Goal: Transaction & Acquisition: Purchase product/service

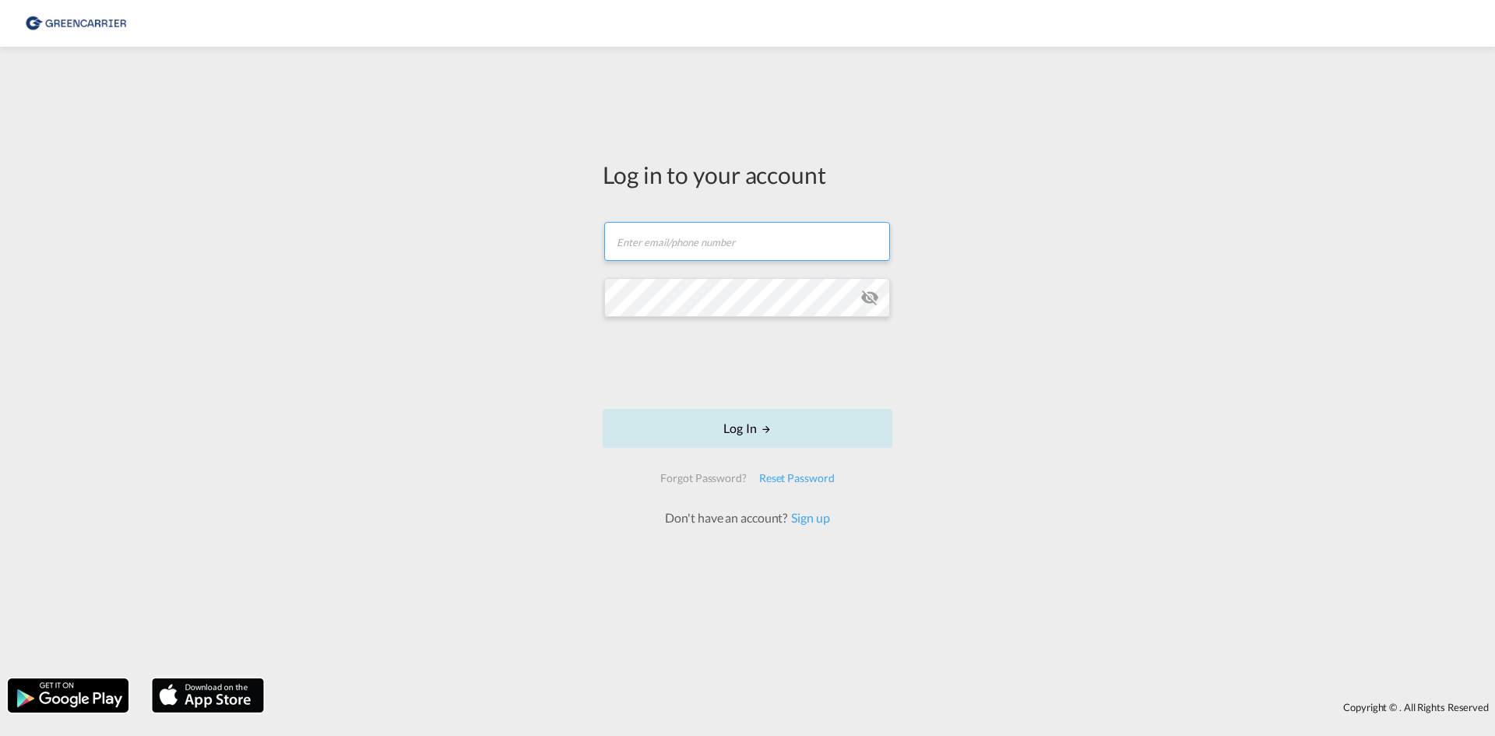
type input "seaexp.ode@scangl.com"
click at [776, 431] on button "Log In" at bounding box center [748, 428] width 290 height 39
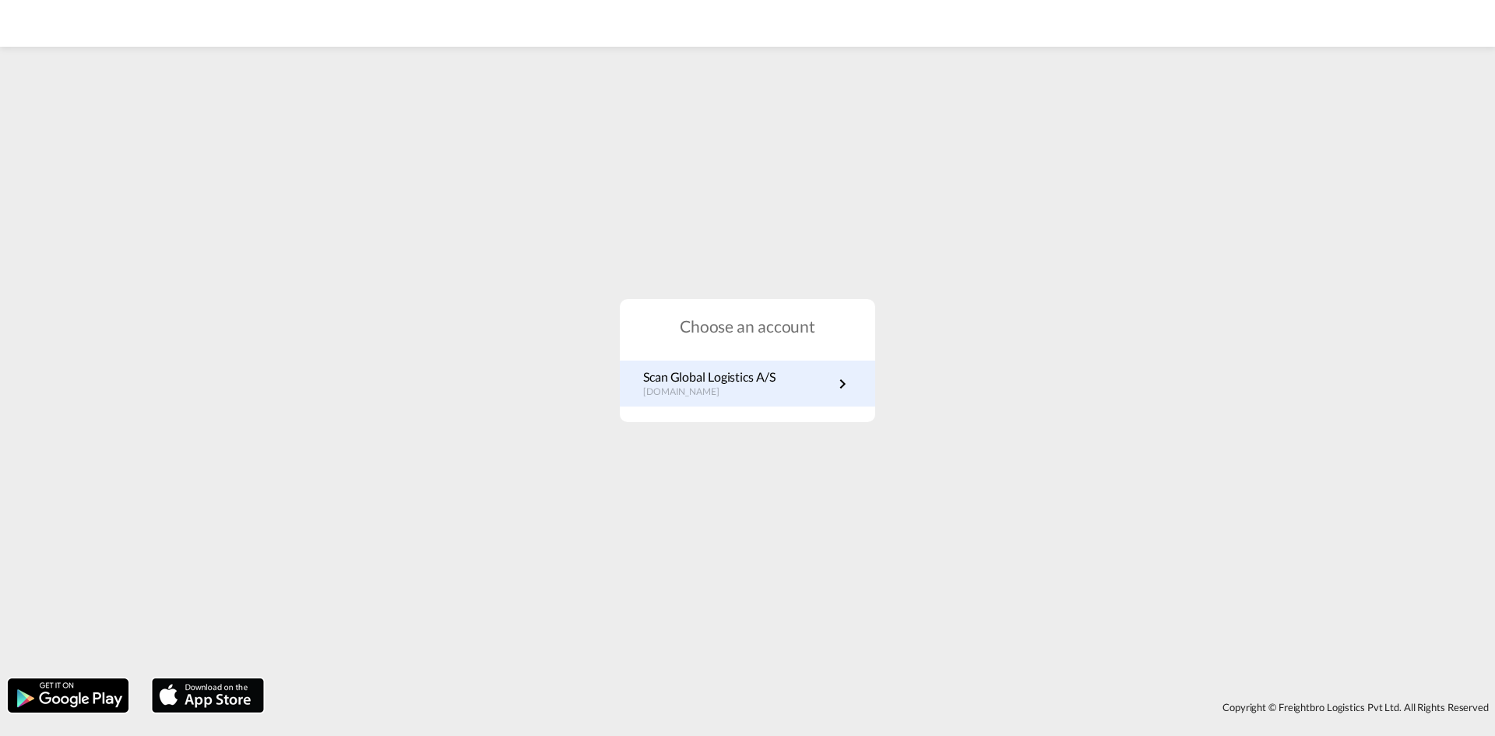
click at [779, 381] on link "Scan Global Logistics A/S dk.portal.greencarrier.com" at bounding box center [747, 383] width 209 height 30
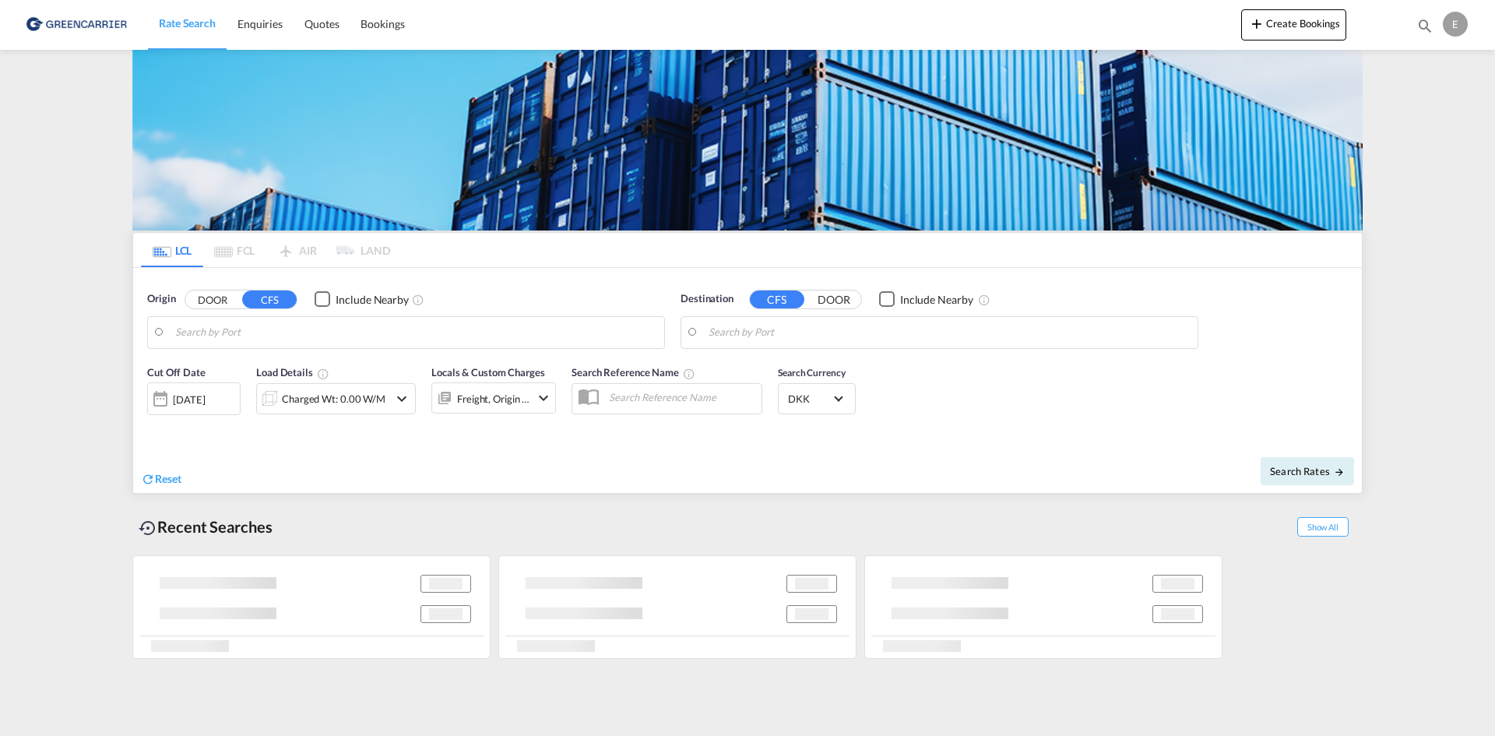
type input "DK-7000, [GEOGRAPHIC_DATA]"
type input "[GEOGRAPHIC_DATA], [GEOGRAPHIC_DATA]"
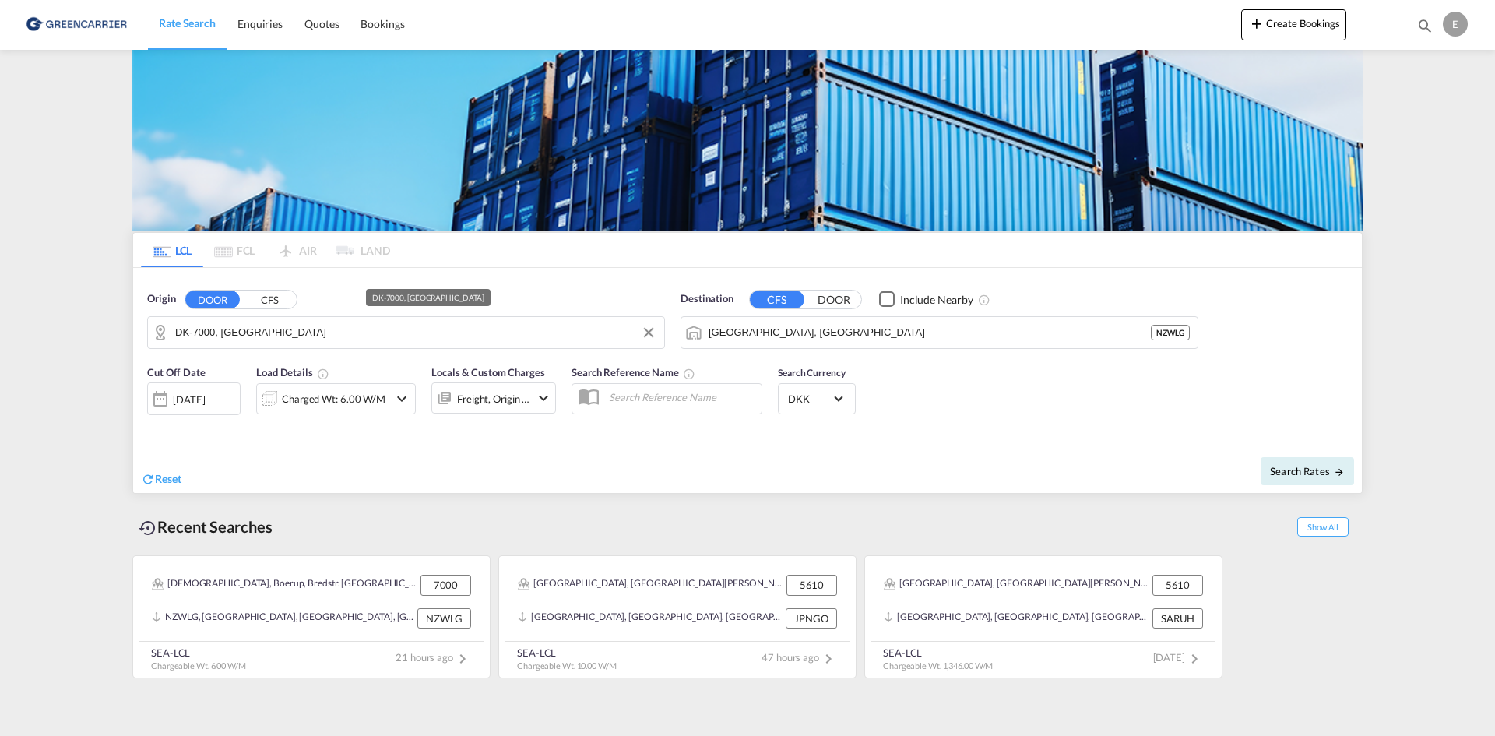
click at [321, 340] on input "DK-7000, [GEOGRAPHIC_DATA]" at bounding box center [415, 332] width 481 height 23
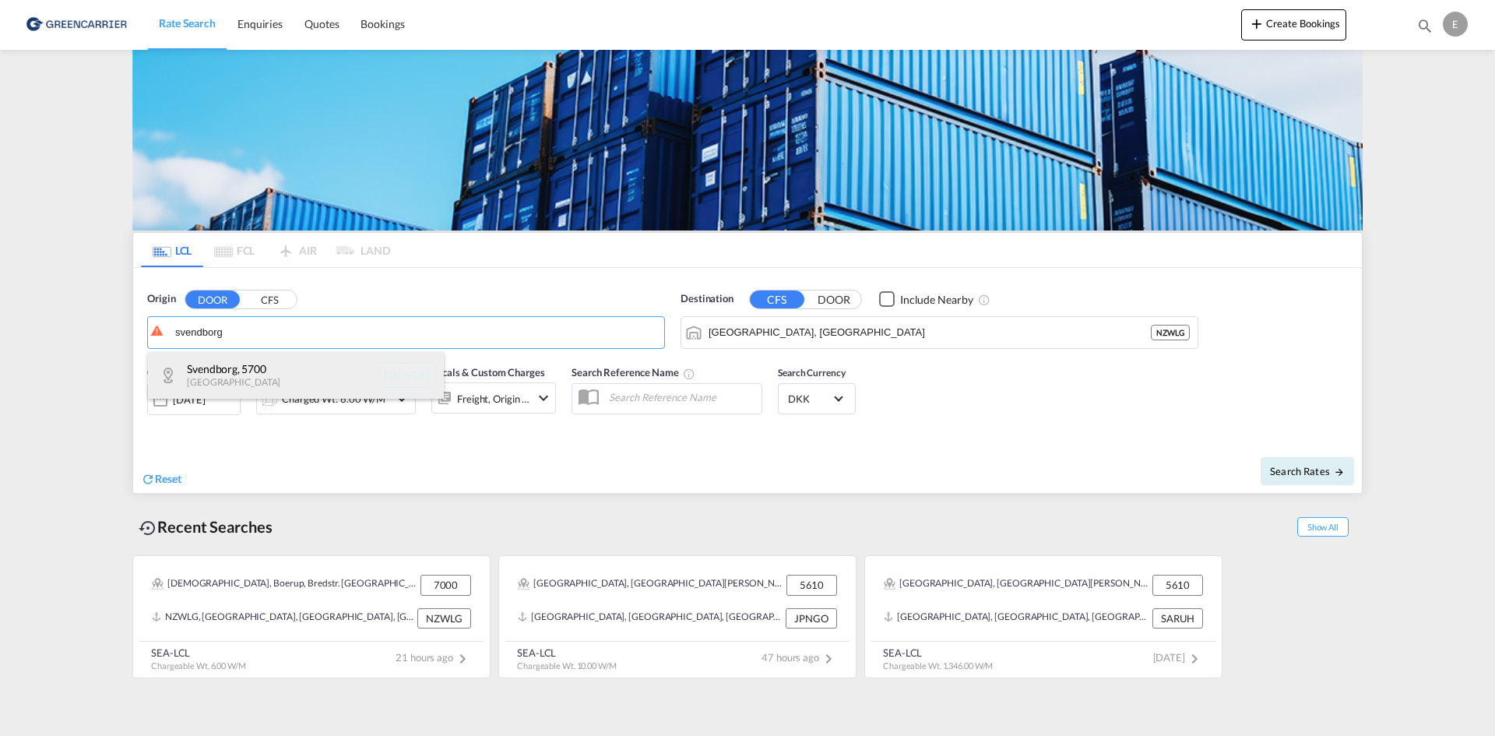
click at [261, 375] on div "[GEOGRAPHIC_DATA] , 5700 [GEOGRAPHIC_DATA] [GEOGRAPHIC_DATA]-5700" at bounding box center [296, 375] width 296 height 47
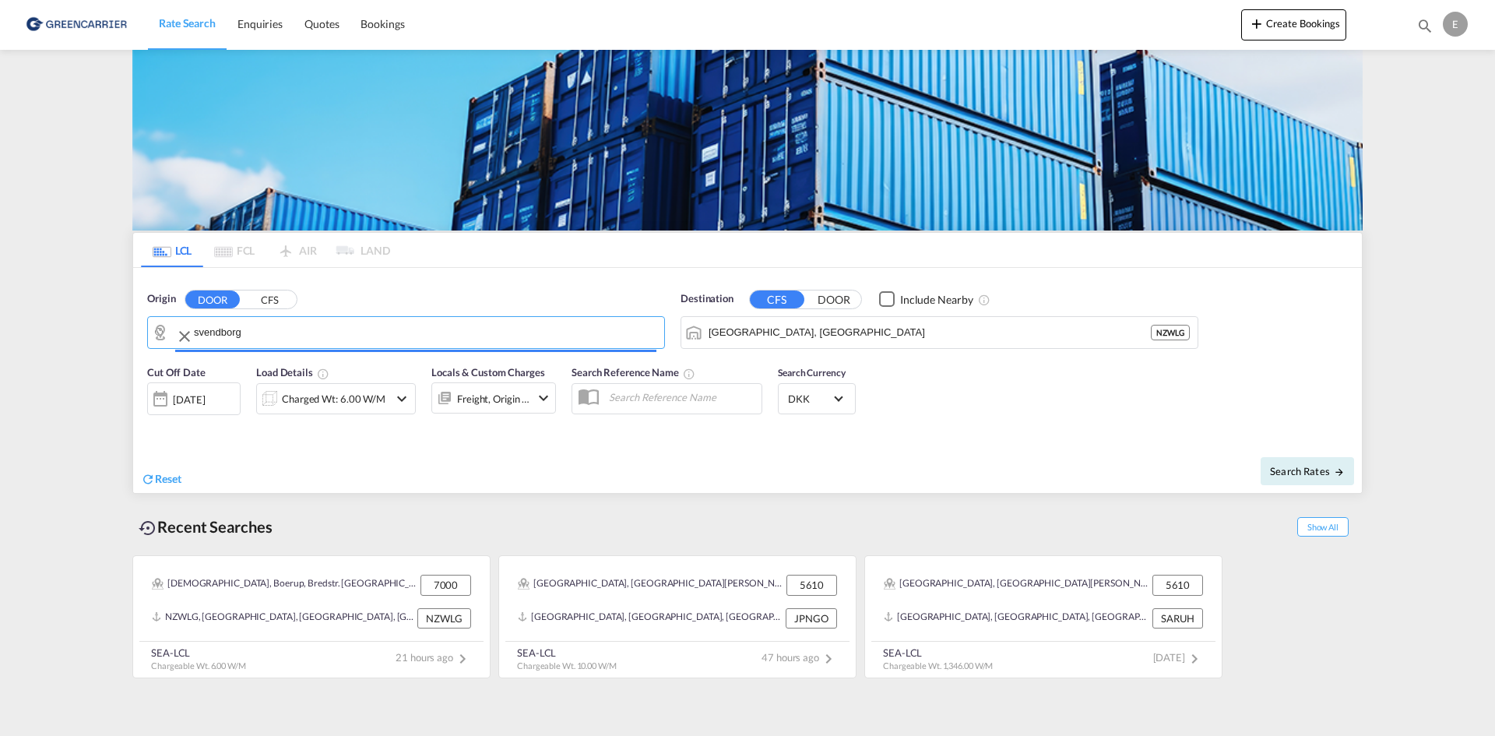
type input "DK-5700, [GEOGRAPHIC_DATA]"
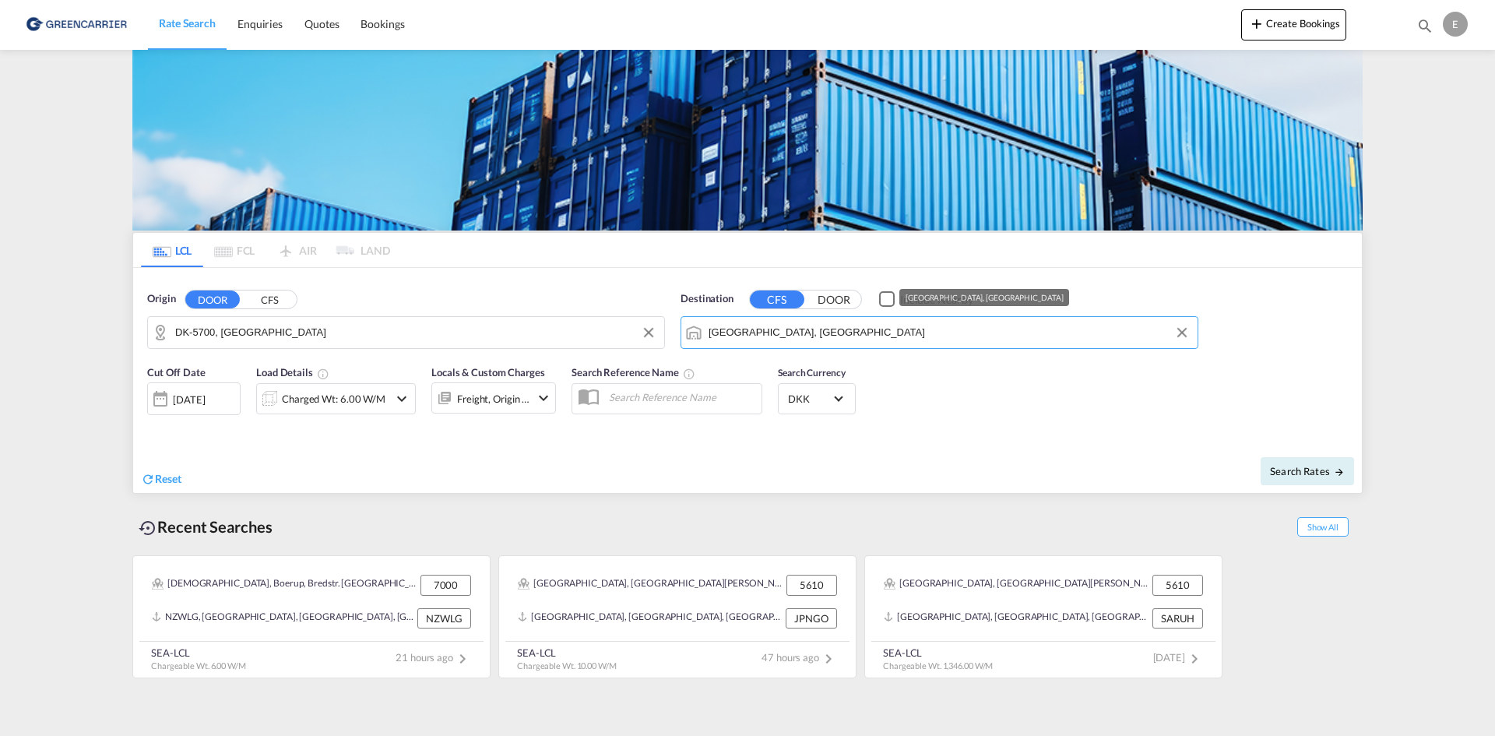
click at [854, 333] on input "[GEOGRAPHIC_DATA], [GEOGRAPHIC_DATA]" at bounding box center [949, 332] width 481 height 23
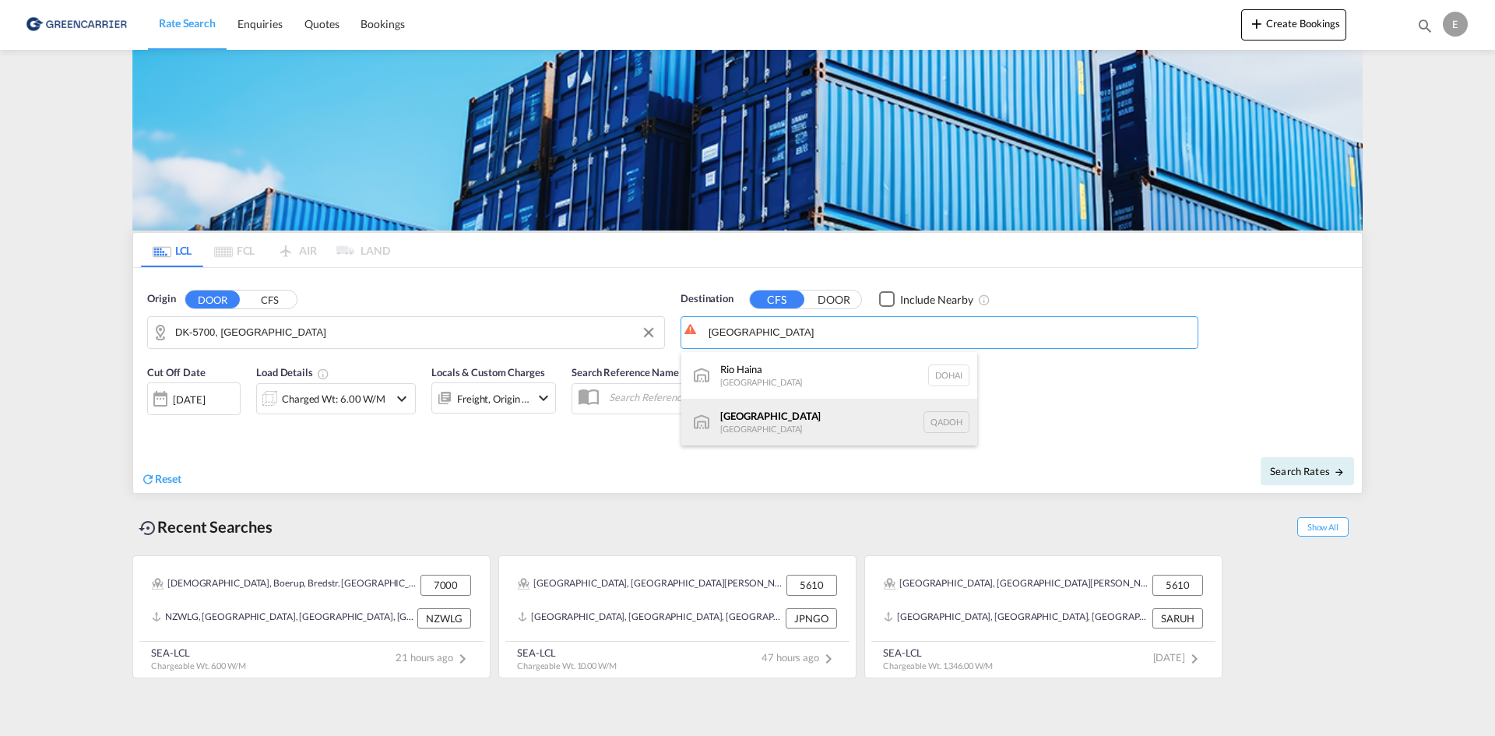
click at [838, 422] on div "Doha [GEOGRAPHIC_DATA] [GEOGRAPHIC_DATA]" at bounding box center [829, 422] width 296 height 47
type input "[GEOGRAPHIC_DATA], QADOH"
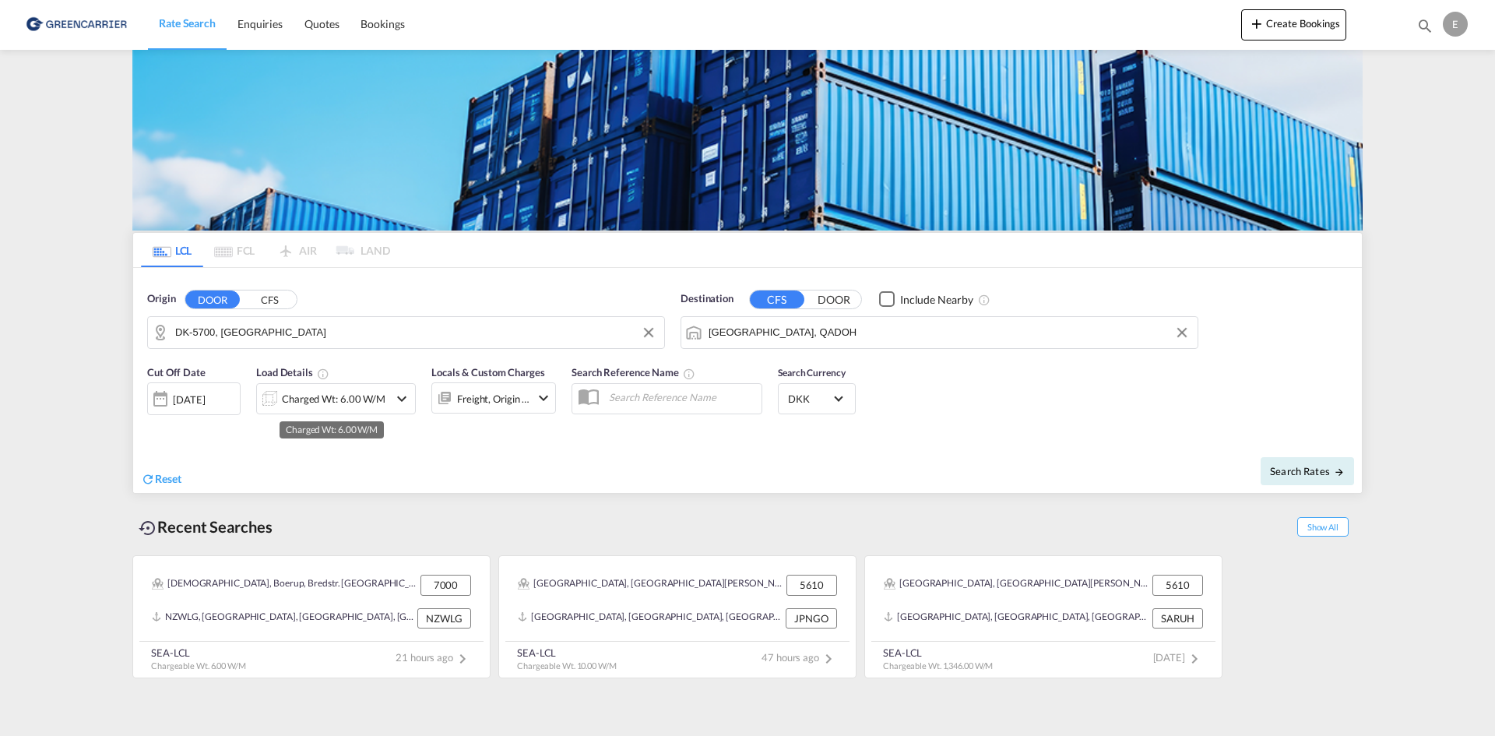
click at [348, 399] on div "Charged Wt: 6.00 W/M" at bounding box center [334, 399] width 104 height 22
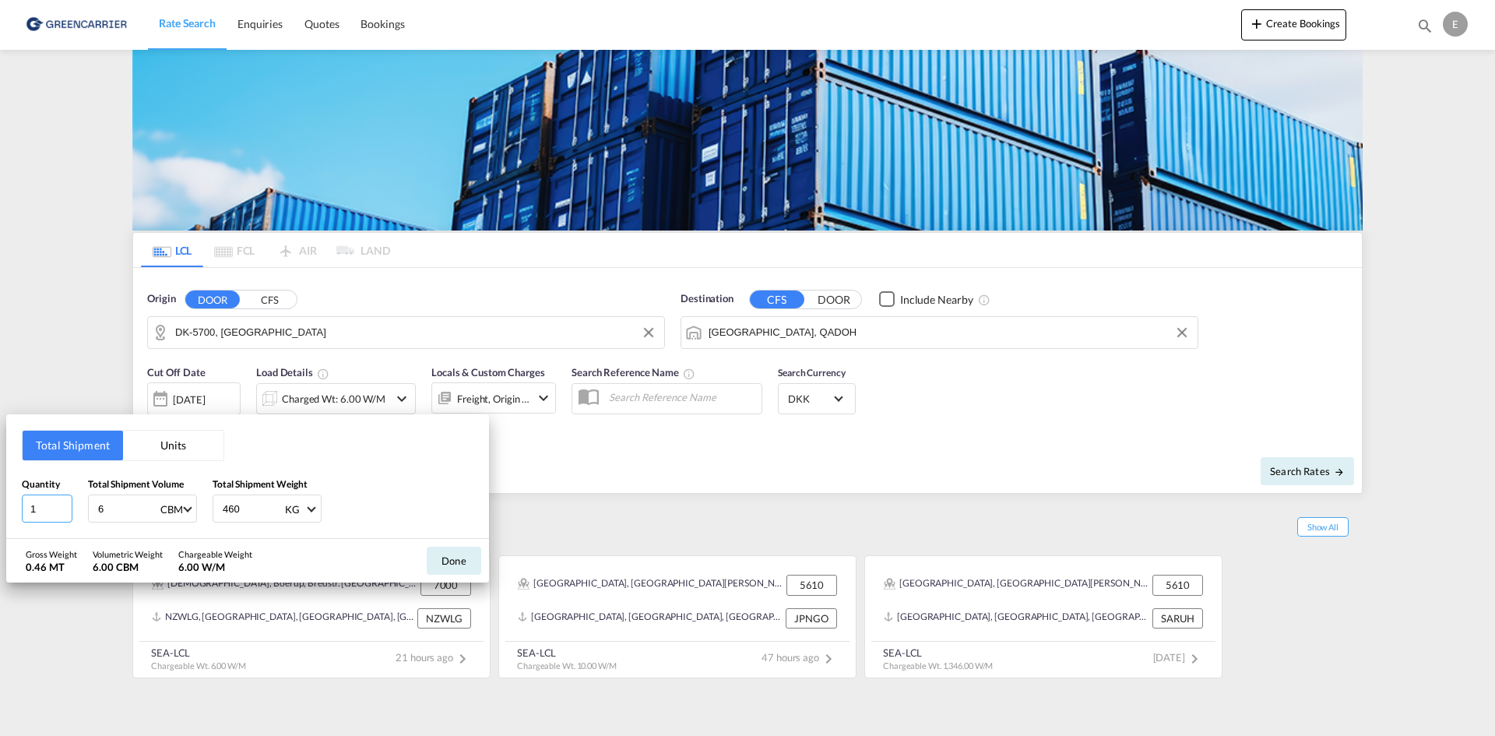
drag, startPoint x: 51, startPoint y: 507, endPoint x: -7, endPoint y: 510, distance: 58.5
click at [0, 510] on html "Rate Search Enquiries Quotes Bookings Rate Search Enquiries" at bounding box center [747, 368] width 1495 height 736
type input "4"
type input "1.2"
type input "216"
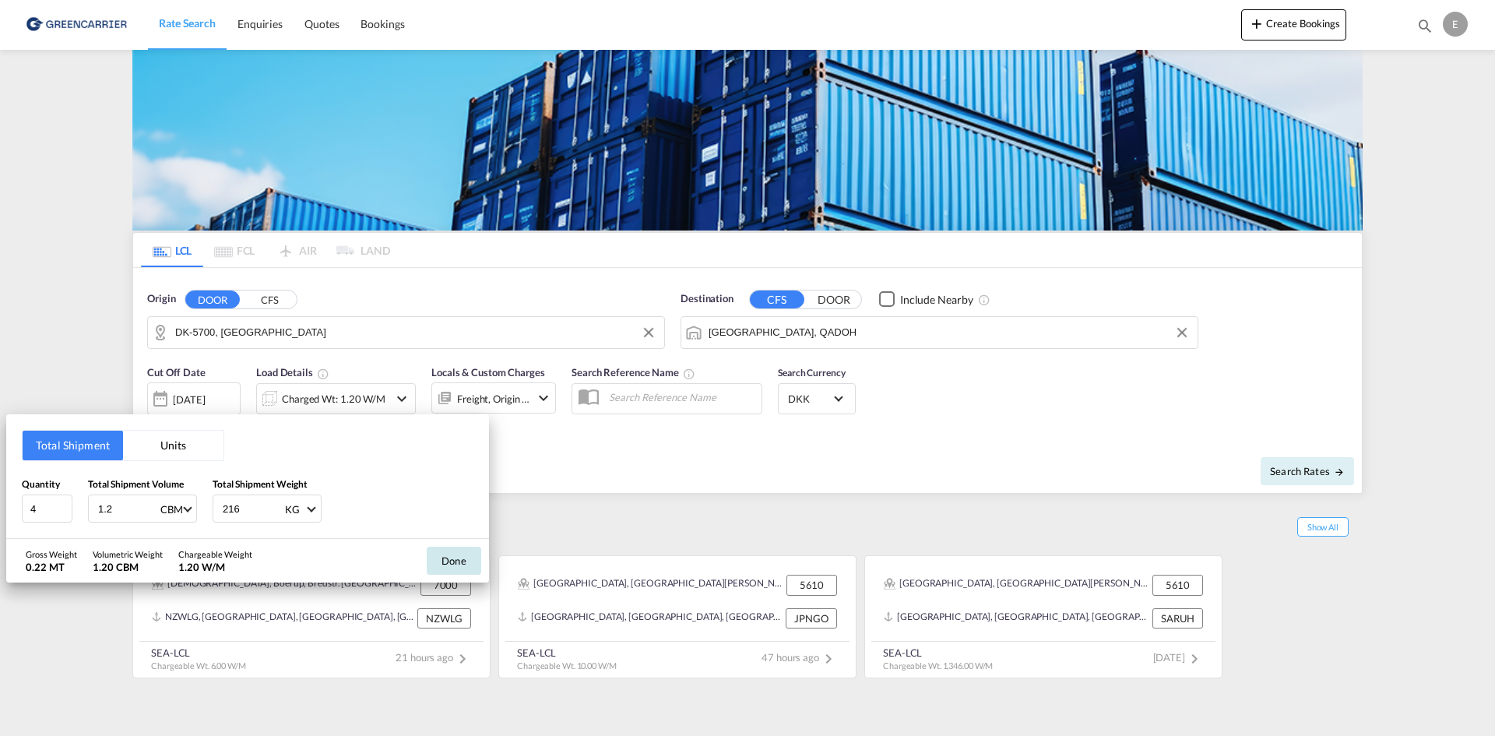
click at [437, 562] on button "Done" at bounding box center [454, 561] width 55 height 28
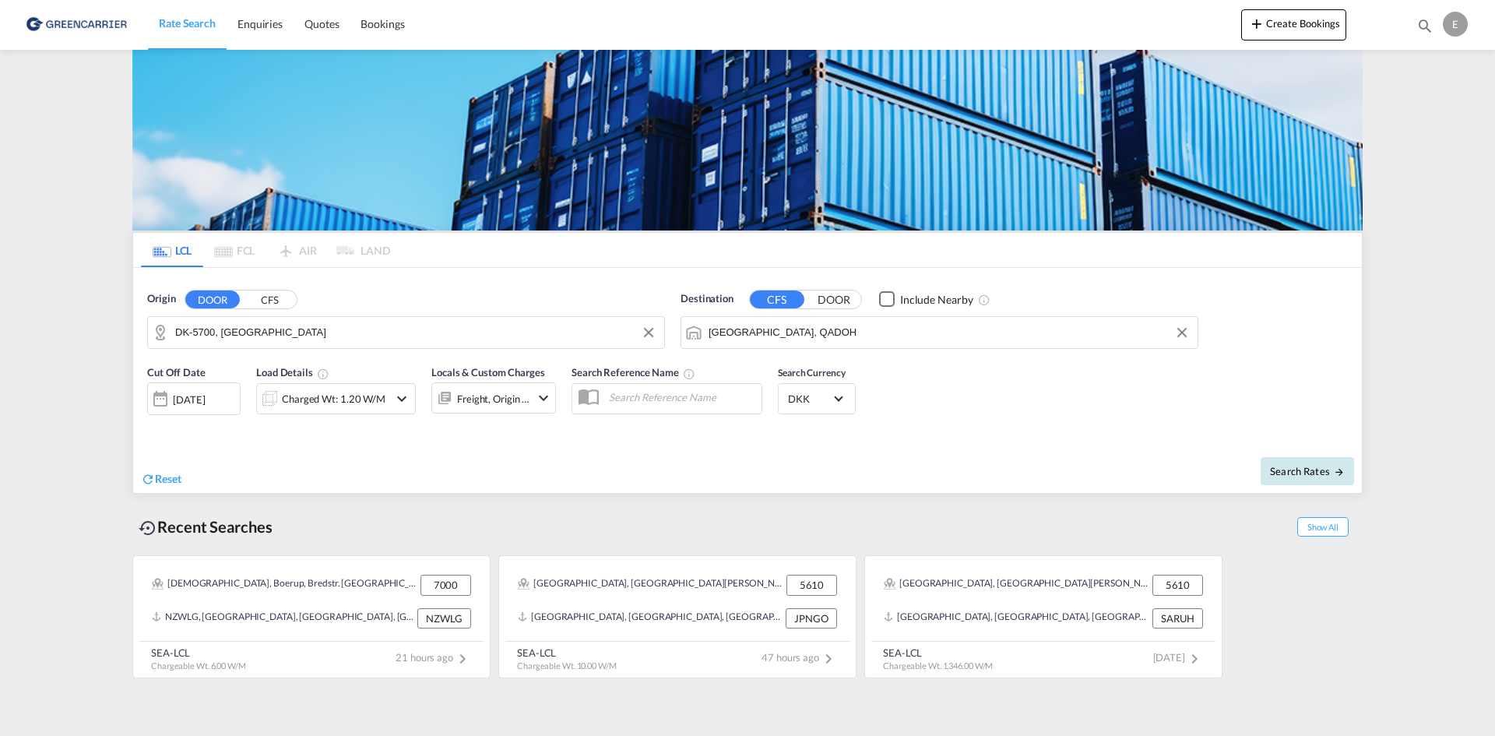
click at [1327, 473] on span "Search Rates" at bounding box center [1307, 471] width 75 height 12
type input "5700 to QADOH / [DATE]"
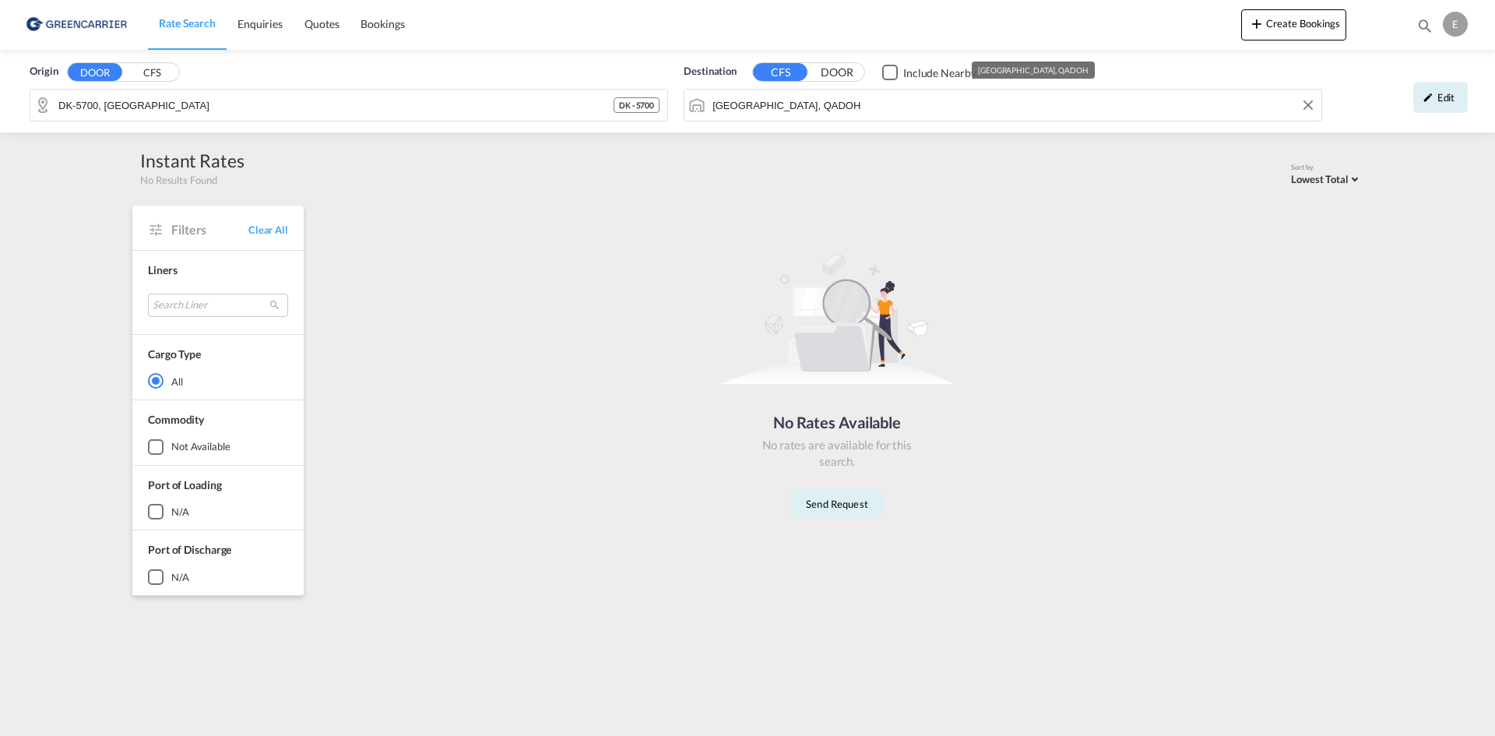
click at [765, 111] on input "[GEOGRAPHIC_DATA], QADOH" at bounding box center [1013, 104] width 601 height 23
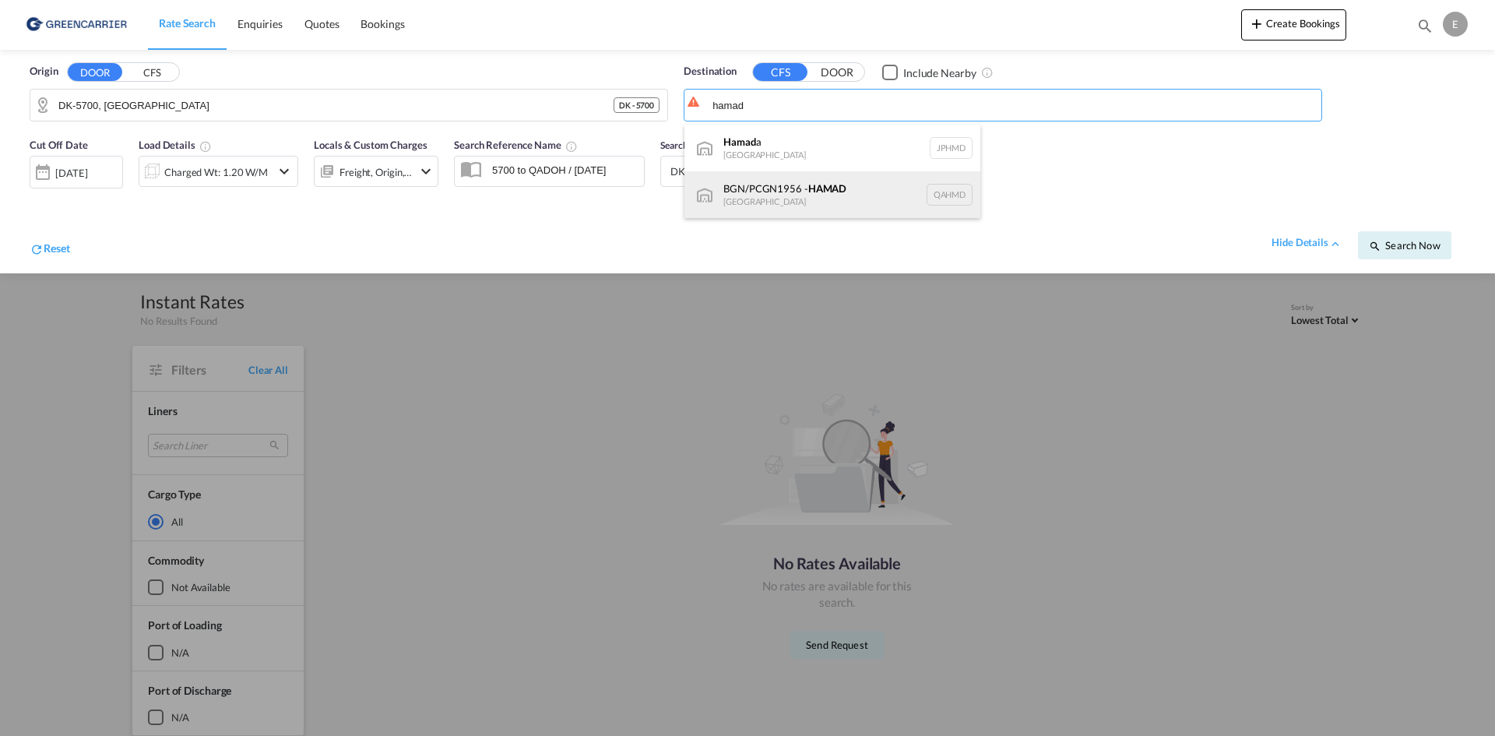
click at [822, 187] on div "BGN/PCGN1956 - HAMAD [GEOGRAPHIC_DATA] QAHMD" at bounding box center [833, 194] width 296 height 47
type input "BGN/PCGN1956 - HAMAD, QAHMD"
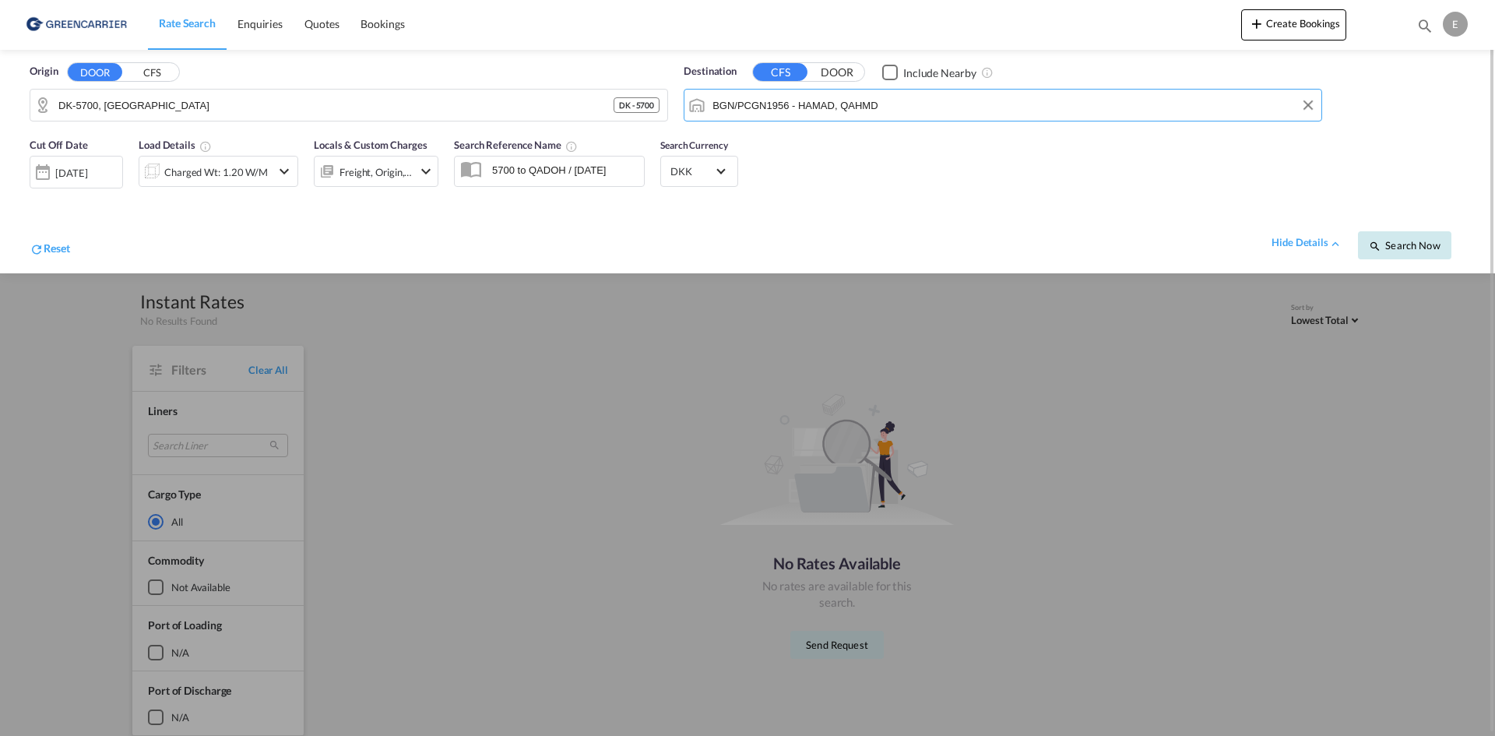
click at [1395, 244] on span "Search Now" at bounding box center [1404, 245] width 71 height 12
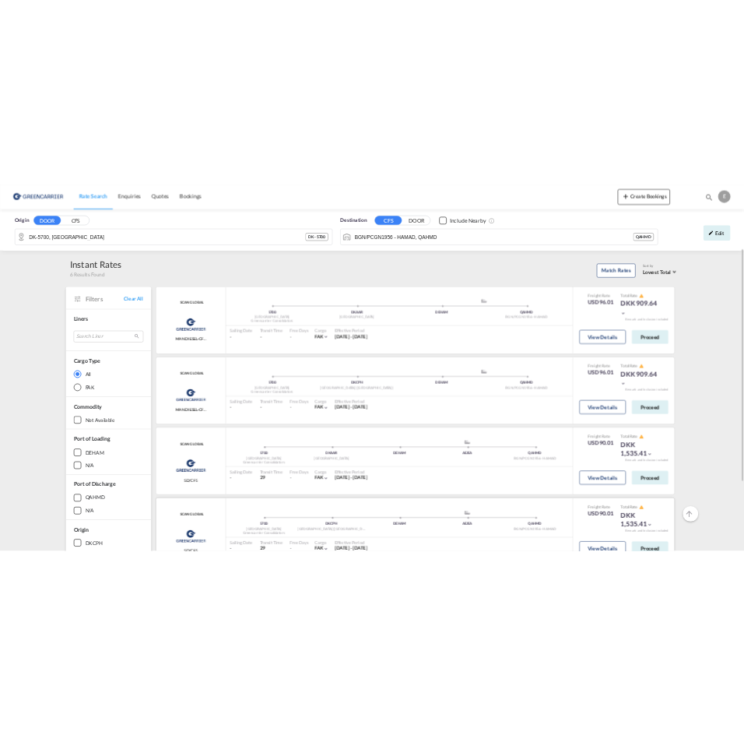
scroll to position [78, 0]
